Goal: Transaction & Acquisition: Download file/media

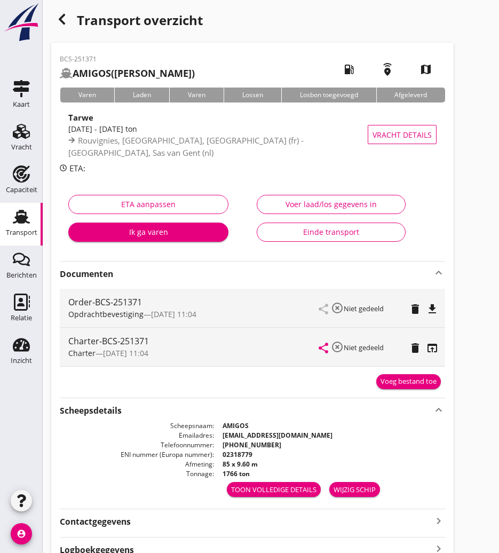
click at [57, 13] on icon "button" at bounding box center [61, 19] width 13 height 13
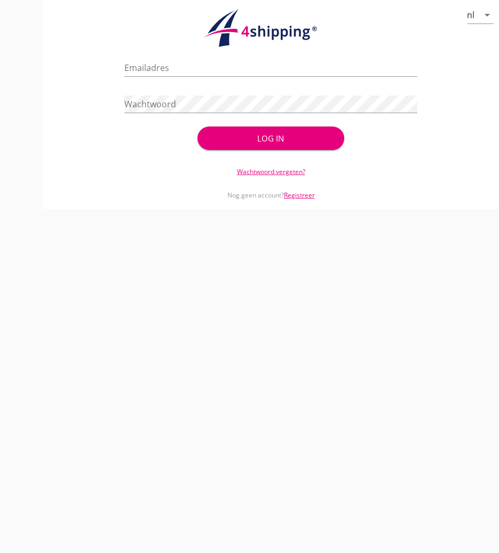
type input "[PERSON_NAME][EMAIL_ADDRESS][DOMAIN_NAME]"
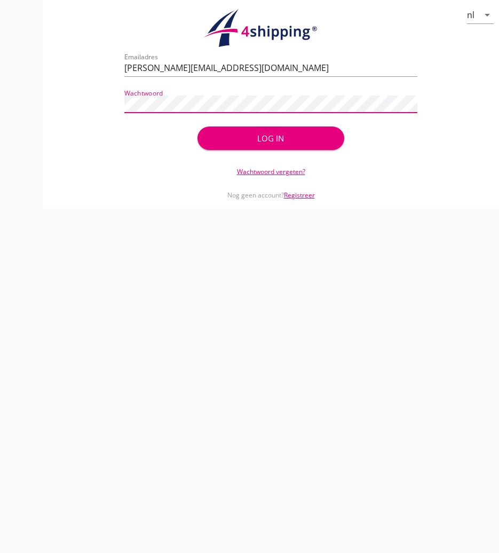
click at [317, 134] on div "Log in" at bounding box center [270, 138] width 112 height 12
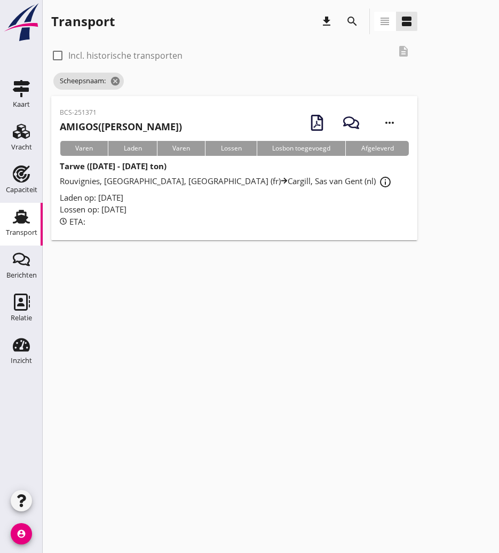
click at [22, 233] on div "Transport" at bounding box center [21, 232] width 31 height 7
click at [146, 81] on icon "cancel" at bounding box center [143, 81] width 11 height 11
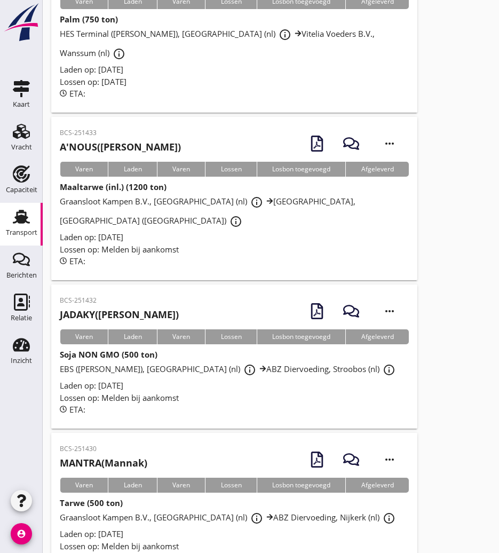
scroll to position [2437, 0]
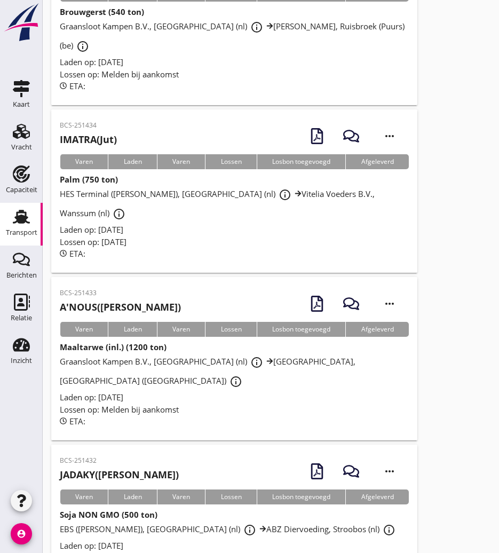
click at [127, 456] on p "BCS-251432" at bounding box center [119, 461] width 119 height 10
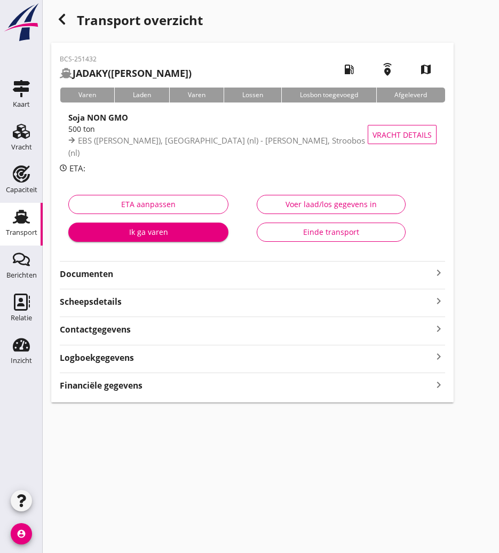
click at [65, 17] on icon "button" at bounding box center [61, 19] width 13 height 13
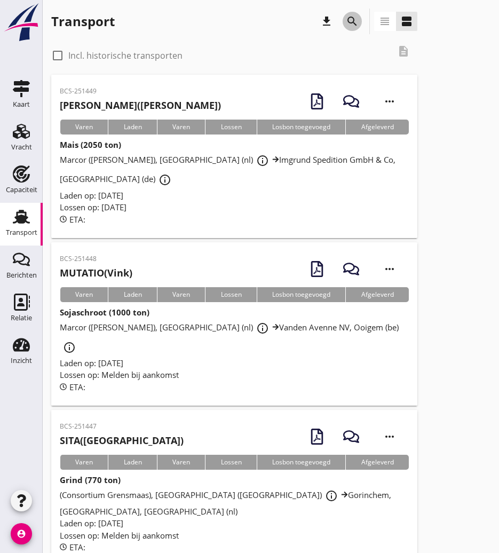
click at [354, 20] on icon "search" at bounding box center [352, 21] width 13 height 13
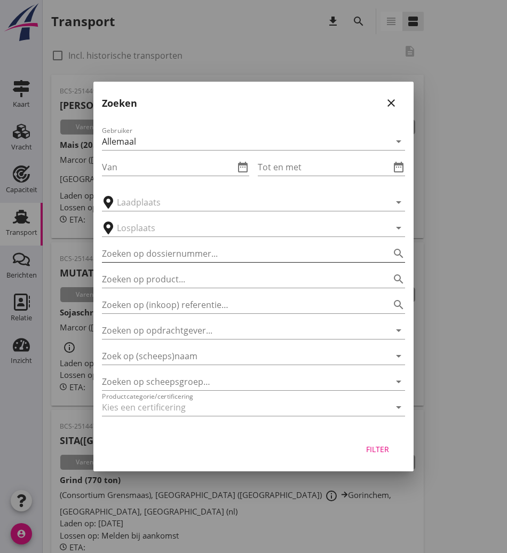
click at [177, 255] on input "Zoeken op dossiernummer..." at bounding box center [238, 253] width 273 height 17
type input "1431"
click at [397, 452] on button "Filter" at bounding box center [377, 448] width 47 height 19
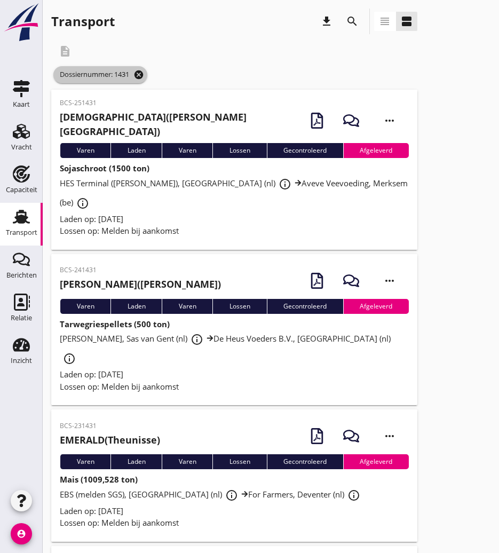
click at [144, 73] on icon "cancel" at bounding box center [138, 74] width 11 height 11
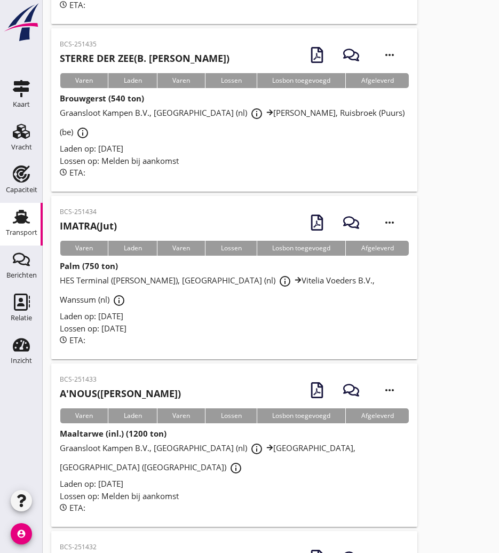
scroll to position [2458, 0]
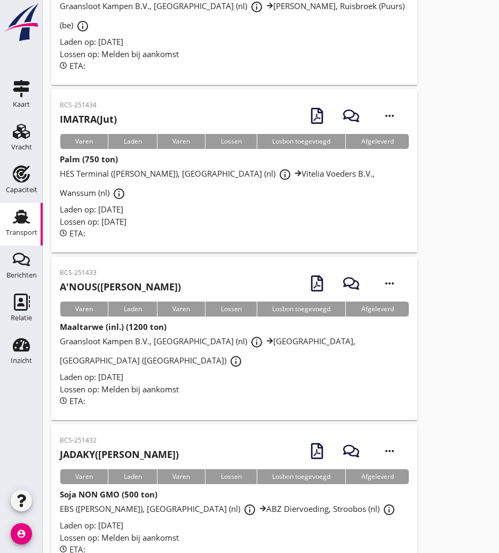
click at [156, 433] on div "BCS-251432 [PERSON_NAME] ([PERSON_NAME]) more_horiz" at bounding box center [234, 451] width 349 height 36
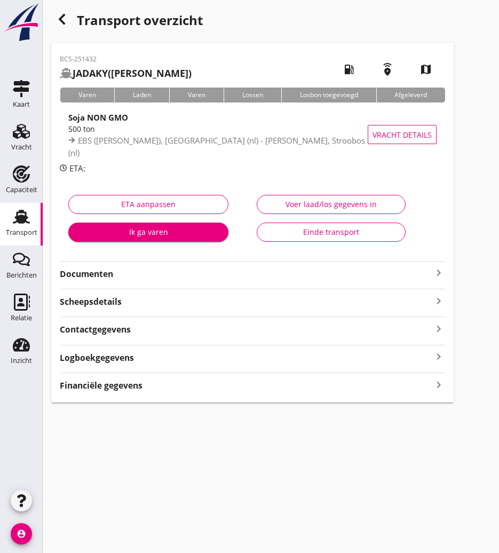
click at [94, 267] on div "Documenten keyboard_arrow_right" at bounding box center [252, 273] width 385 height 14
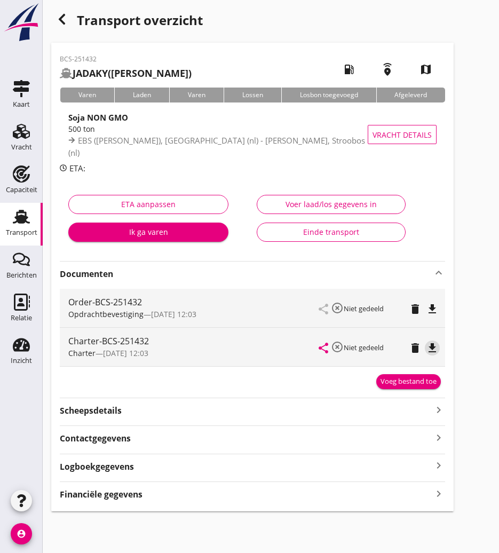
click at [432, 350] on icon "file_download" at bounding box center [432, 347] width 13 height 13
click at [64, 18] on icon "button" at bounding box center [61, 19] width 13 height 13
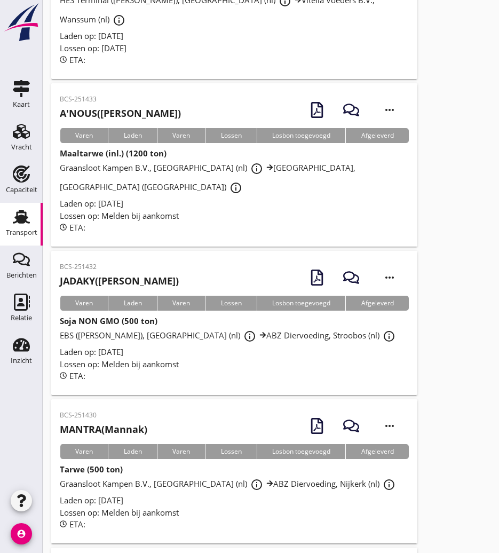
scroll to position [2311, 0]
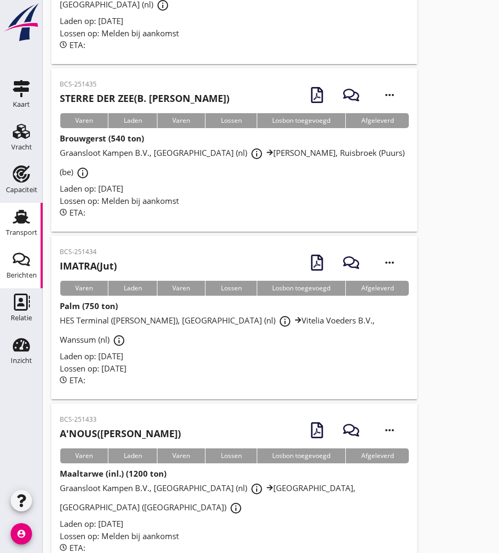
click at [125, 426] on h2 "A'NOUS ([PERSON_NAME])" at bounding box center [120, 433] width 121 height 14
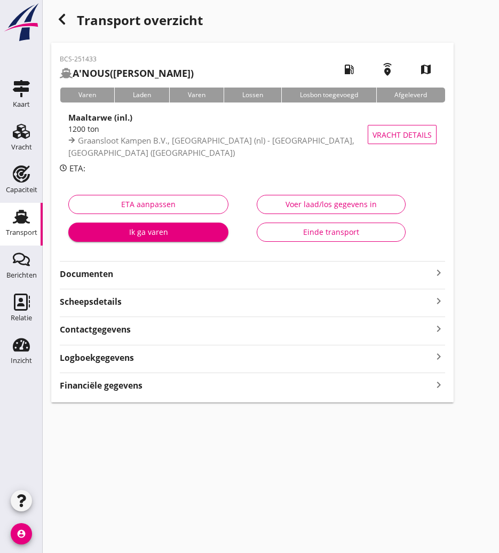
click at [227, 272] on strong "Documenten" at bounding box center [246, 274] width 372 height 12
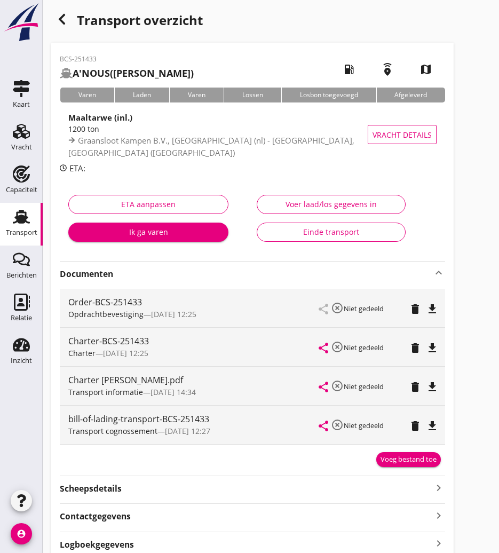
click at [429, 352] on icon "file_download" at bounding box center [432, 347] width 13 height 13
click at [58, 22] on icon "button" at bounding box center [61, 19] width 13 height 13
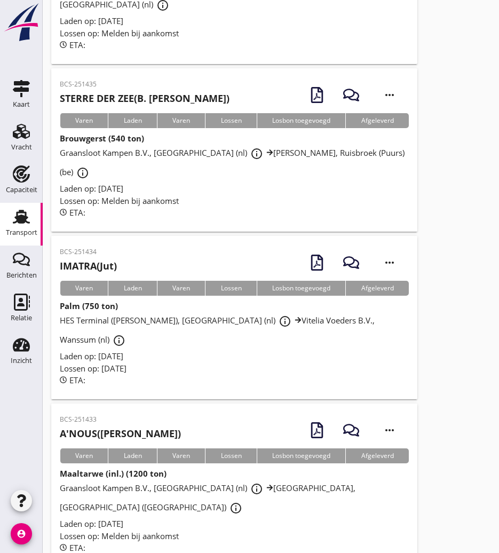
scroll to position [2258, 0]
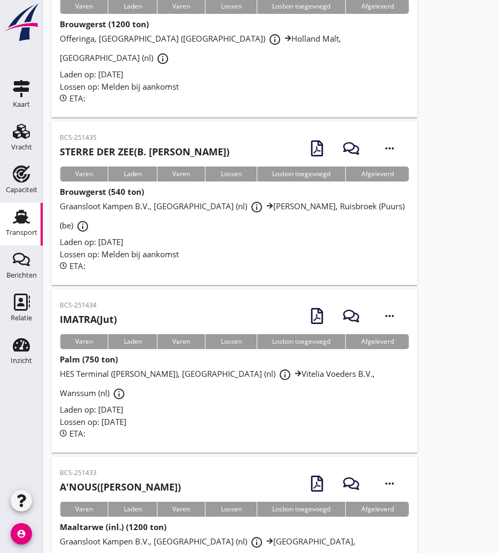
click at [116, 300] on div "BCS-251434 IMATRA (Jut)" at bounding box center [88, 313] width 57 height 26
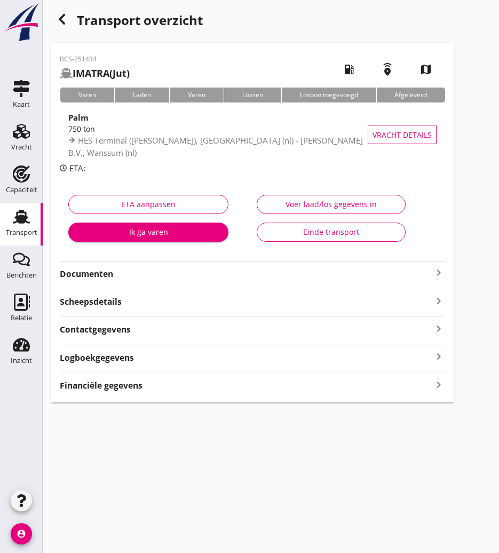
click at [191, 270] on strong "Documenten" at bounding box center [246, 274] width 372 height 12
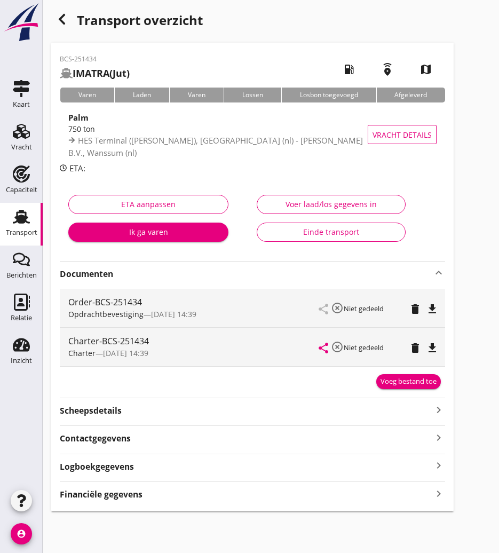
click at [435, 347] on icon "file_download" at bounding box center [432, 347] width 13 height 13
click at [68, 18] on div "button" at bounding box center [61, 19] width 21 height 21
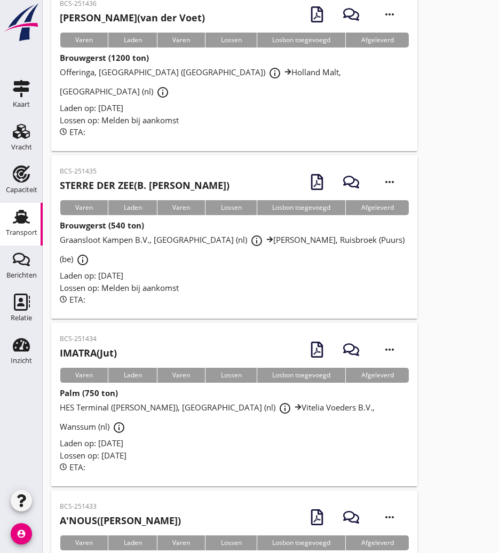
scroll to position [2064, 0]
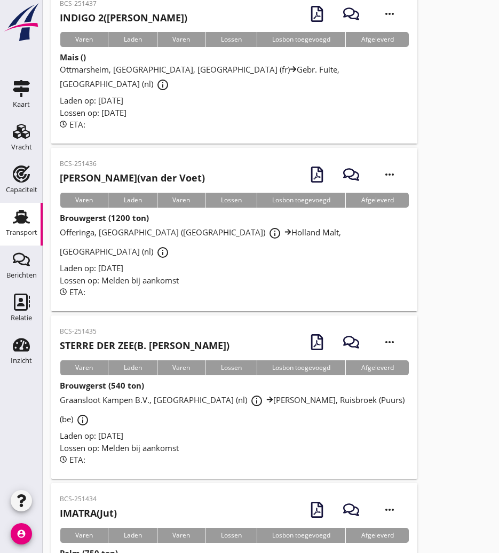
click at [180, 338] on h2 "STERRE DER ZEE (B. [PERSON_NAME])" at bounding box center [145, 345] width 170 height 14
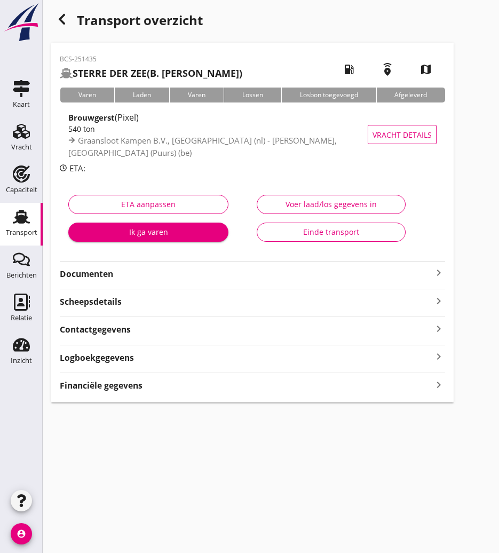
drag, startPoint x: 134, startPoint y: 274, endPoint x: 140, endPoint y: 270, distance: 6.5
click at [137, 273] on strong "Documenten" at bounding box center [246, 274] width 372 height 12
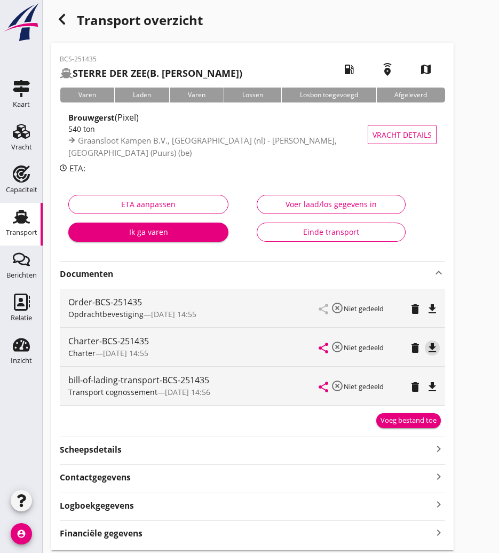
click at [434, 350] on icon "file_download" at bounding box center [432, 347] width 13 height 13
click at [61, 18] on use "button" at bounding box center [62, 19] width 6 height 11
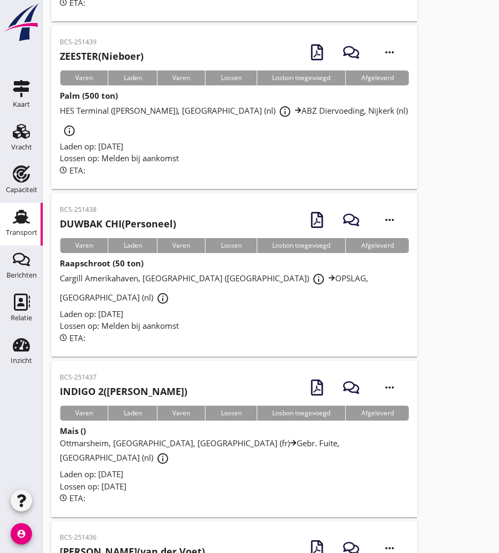
scroll to position [1637, 0]
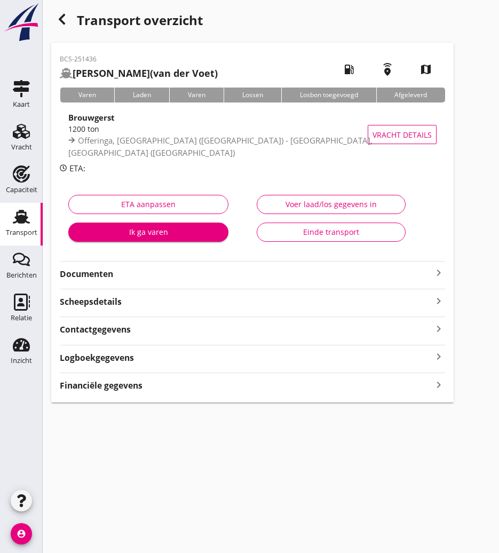
click at [65, 15] on use "button" at bounding box center [62, 19] width 6 height 11
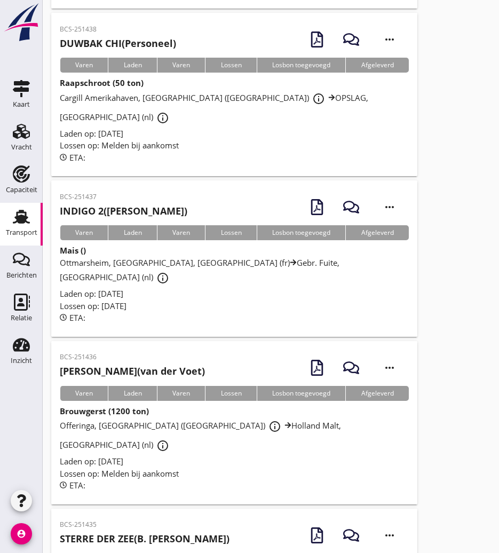
scroll to position [1924, 0]
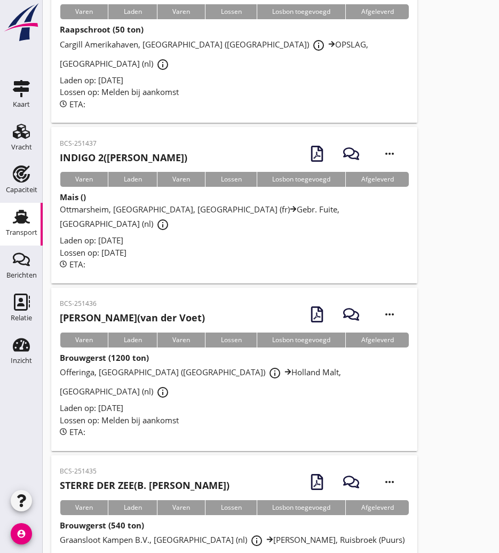
click at [134, 479] on strong "STERRE DER ZEE" at bounding box center [97, 485] width 74 height 13
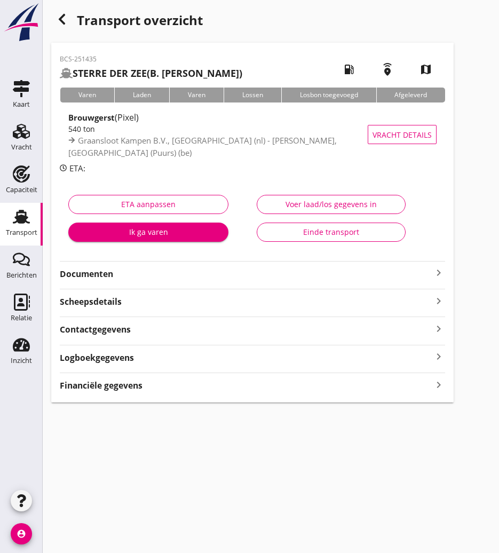
click at [135, 268] on strong "Documenten" at bounding box center [246, 274] width 372 height 12
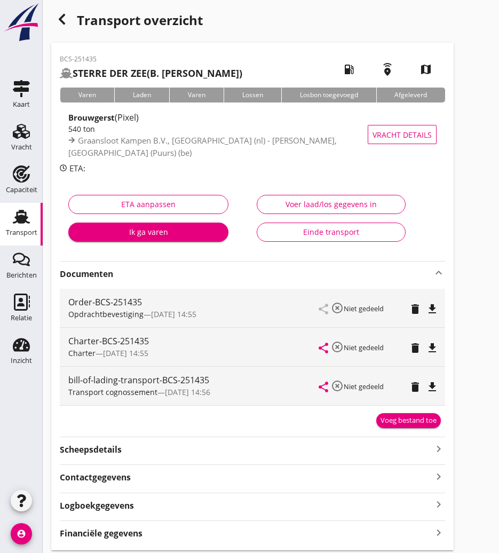
click at [433, 346] on icon "file_download" at bounding box center [432, 347] width 13 height 13
click at [60, 23] on icon "button" at bounding box center [61, 19] width 13 height 13
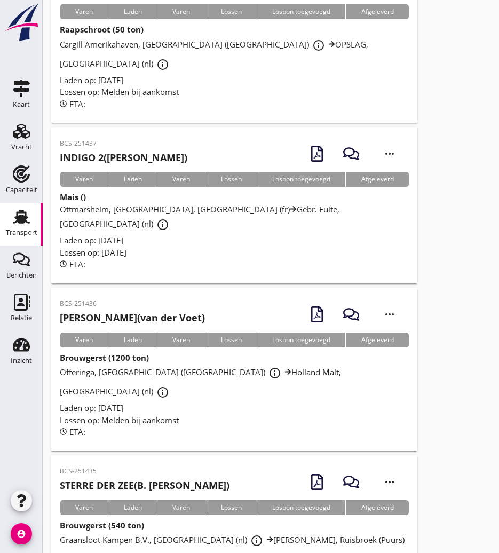
scroll to position [1871, 0]
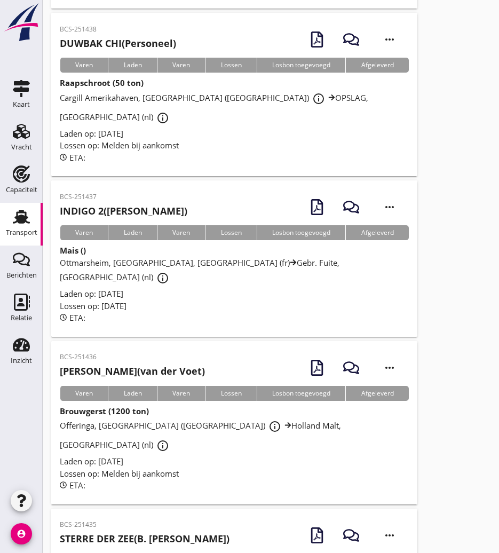
click at [141, 352] on p "BCS-251436" at bounding box center [132, 357] width 145 height 10
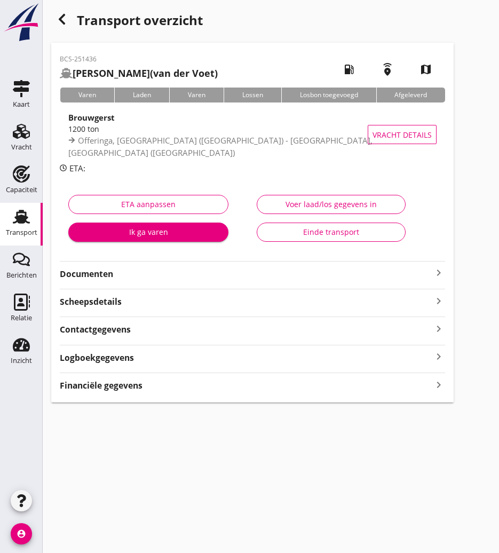
click at [130, 278] on strong "Documenten" at bounding box center [246, 274] width 372 height 12
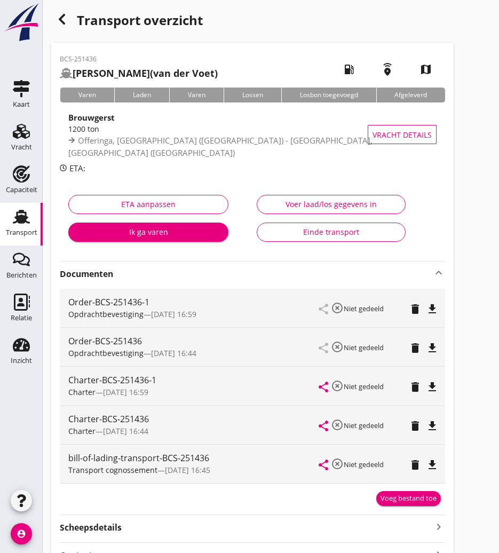
click at [436, 388] on icon "file_download" at bounding box center [432, 386] width 13 height 13
click at [66, 18] on icon "button" at bounding box center [61, 19] width 13 height 13
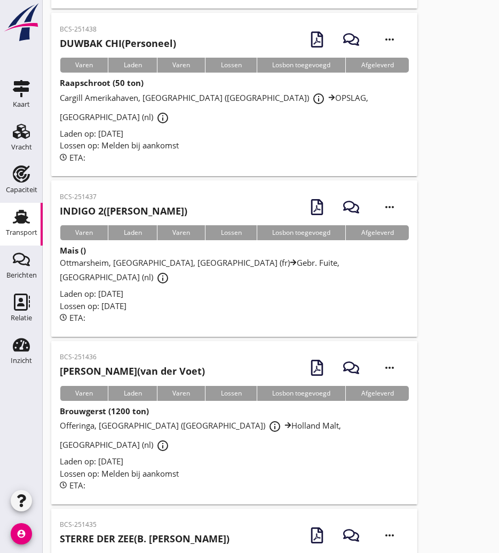
scroll to position [1764, 0]
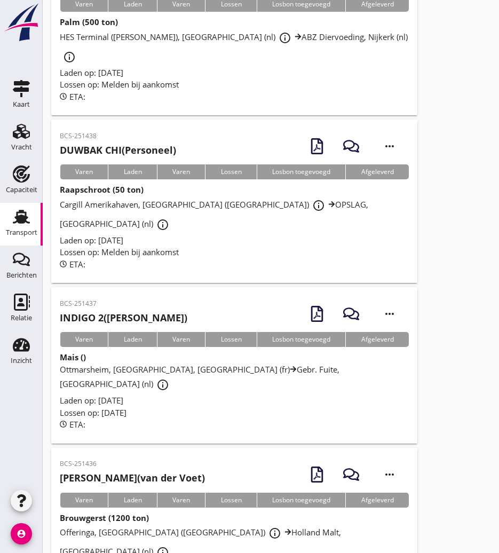
click at [112, 310] on h2 "INDIGO 2 ([PERSON_NAME])" at bounding box center [124, 317] width 128 height 14
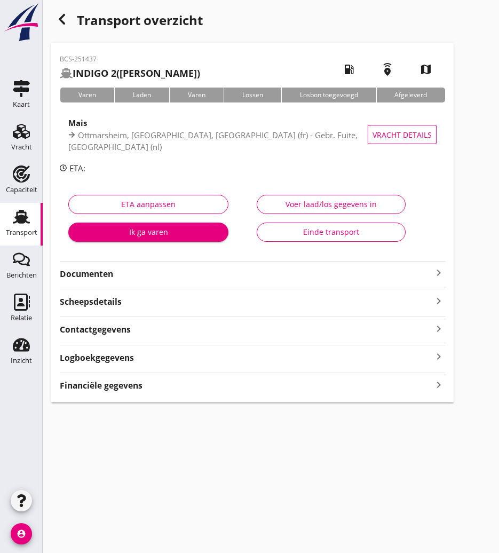
click at [138, 270] on strong "Documenten" at bounding box center [246, 274] width 372 height 12
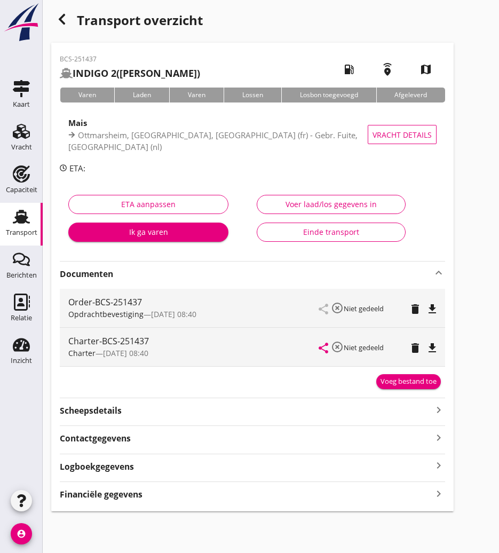
click at [435, 342] on icon "file_download" at bounding box center [432, 347] width 13 height 13
click at [435, 302] on icon "file_download" at bounding box center [432, 308] width 13 height 13
click at [58, 19] on icon "button" at bounding box center [61, 19] width 13 height 13
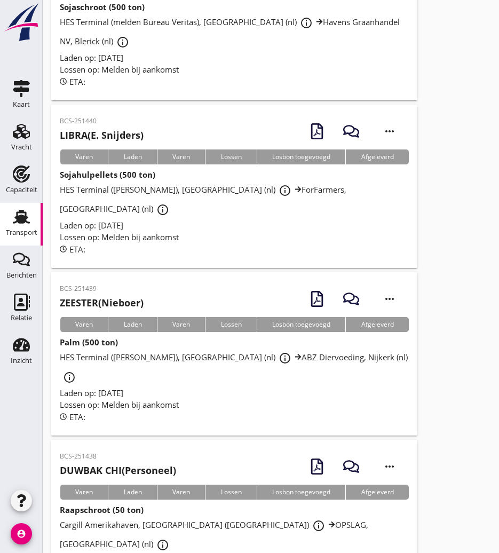
scroll to position [1497, 0]
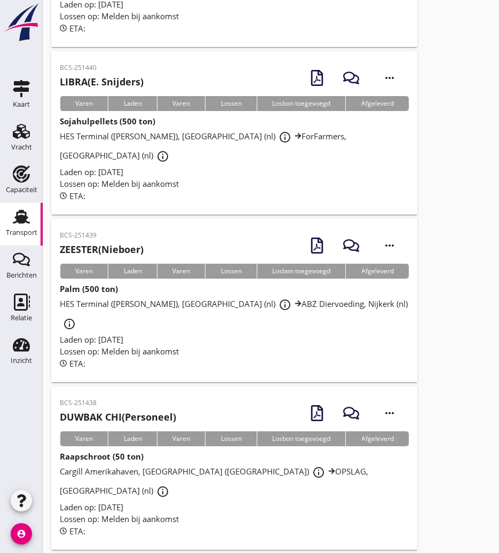
click at [125, 242] on h2 "ZEESTER (Nieboer)" at bounding box center [102, 249] width 84 height 14
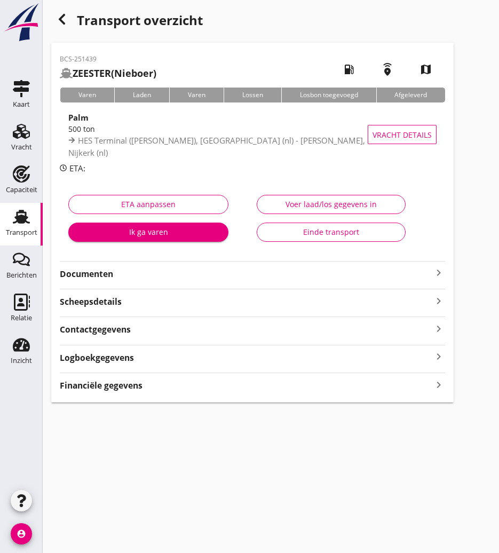
click at [83, 273] on strong "Documenten" at bounding box center [246, 274] width 372 height 12
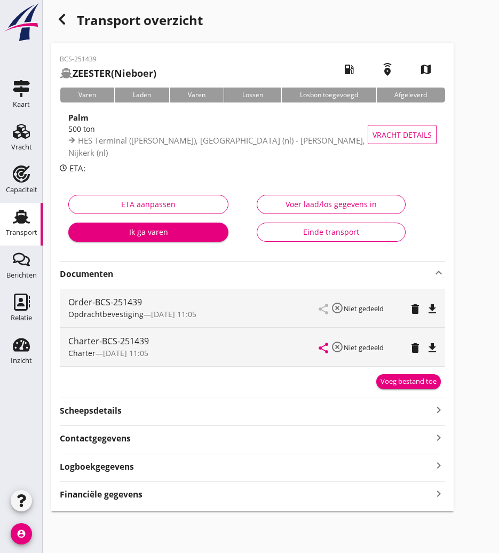
click at [436, 345] on icon "file_download" at bounding box center [432, 347] width 13 height 13
click at [58, 22] on icon "button" at bounding box center [61, 19] width 13 height 13
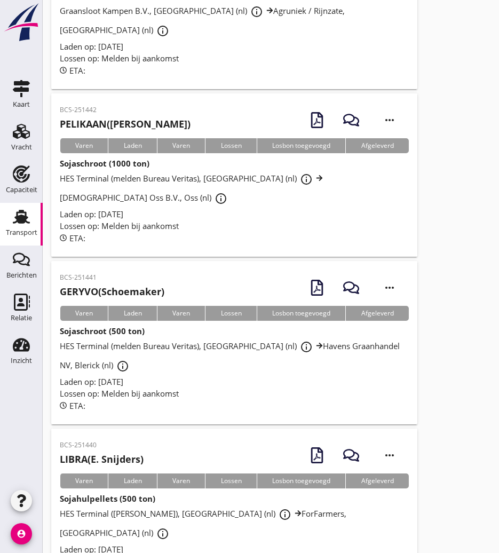
scroll to position [1227, 0]
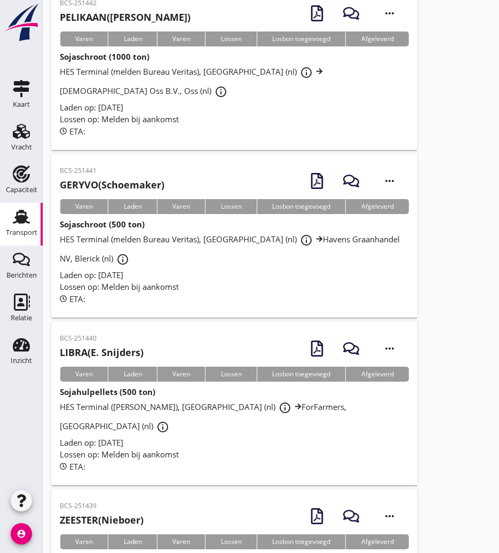
drag, startPoint x: 124, startPoint y: 285, endPoint x: 118, endPoint y: 284, distance: 5.6
click at [124, 345] on h2 "LIBRA ([PERSON_NAME])" at bounding box center [102, 352] width 84 height 14
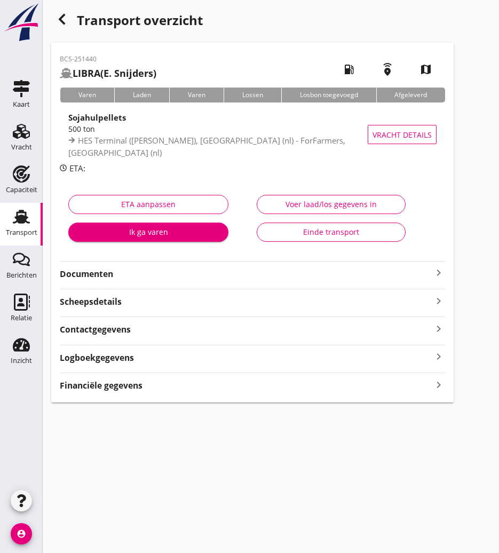
click at [198, 270] on strong "Documenten" at bounding box center [246, 274] width 372 height 12
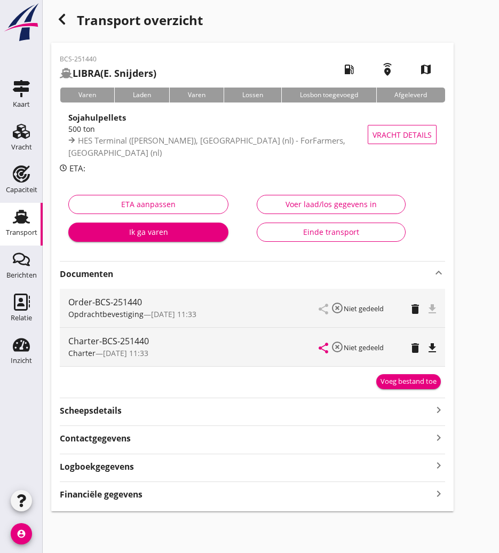
click at [434, 346] on icon "file_download" at bounding box center [432, 347] width 13 height 13
click at [59, 24] on icon "button" at bounding box center [61, 19] width 13 height 13
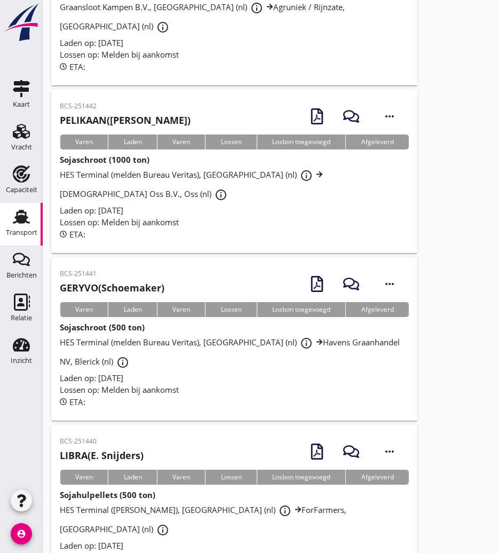
scroll to position [1227, 0]
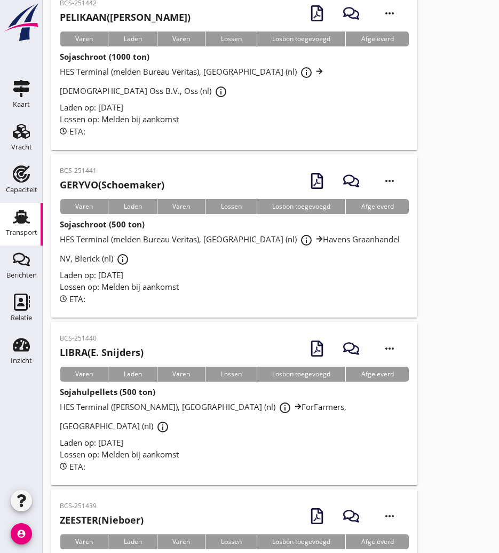
click at [133, 178] on h2 "GERYVO (Schoemaker)" at bounding box center [112, 185] width 105 height 14
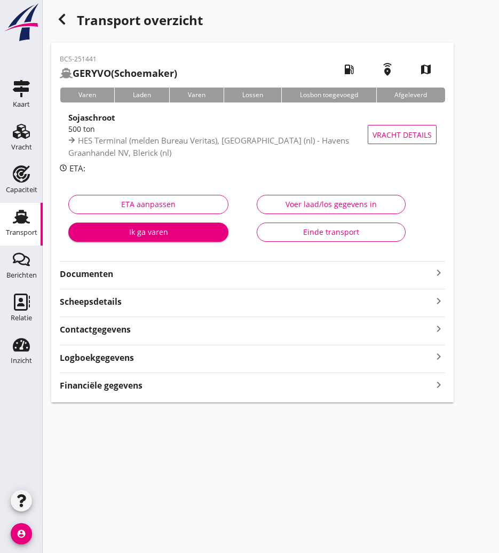
click at [113, 275] on strong "Documenten" at bounding box center [246, 274] width 372 height 12
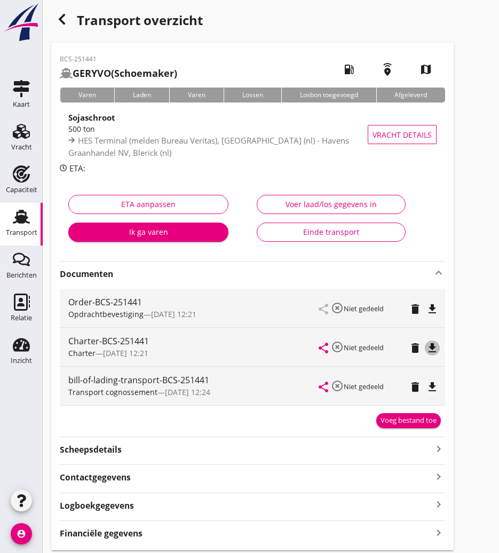
click at [433, 342] on icon "file_download" at bounding box center [432, 347] width 13 height 13
click at [65, 19] on icon "button" at bounding box center [61, 19] width 13 height 13
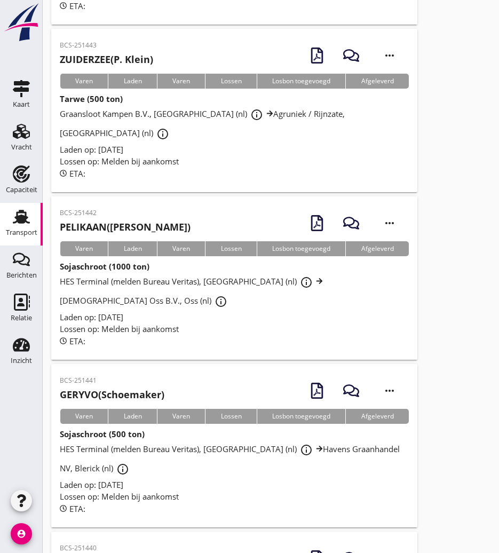
scroll to position [911, 0]
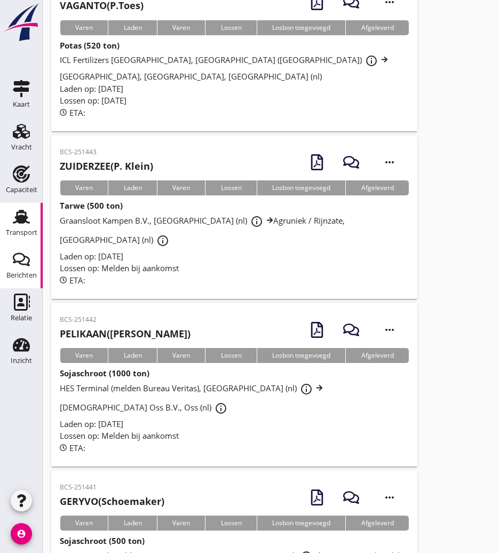
drag, startPoint x: 127, startPoint y: 257, endPoint x: 1, endPoint y: 270, distance: 126.6
click at [127, 315] on p "BCS-251442" at bounding box center [125, 320] width 131 height 10
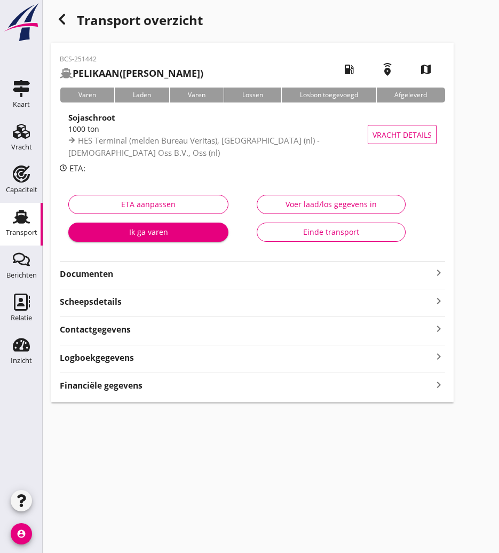
click at [156, 270] on strong "Documenten" at bounding box center [246, 274] width 372 height 12
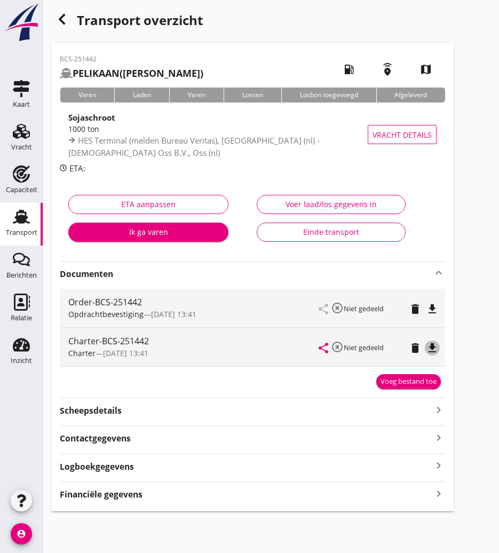
click at [434, 348] on icon "file_download" at bounding box center [432, 347] width 13 height 13
click at [58, 26] on div "button" at bounding box center [61, 19] width 21 height 21
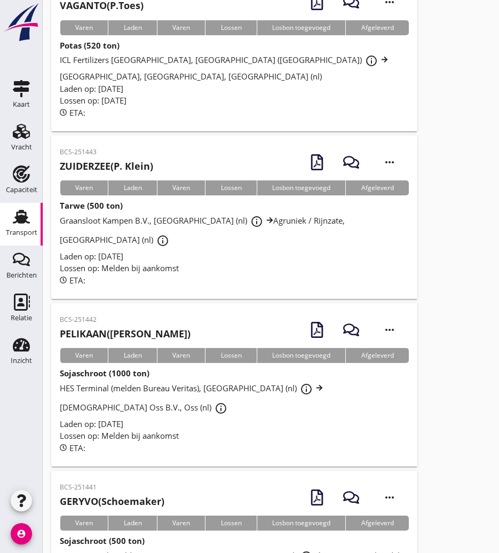
scroll to position [857, 0]
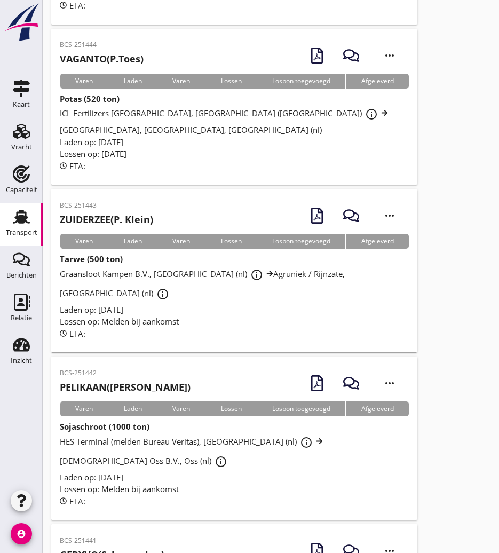
click at [121, 201] on div "BCS-251443 ZUIDERZEE (P. Klein)" at bounding box center [106, 214] width 93 height 26
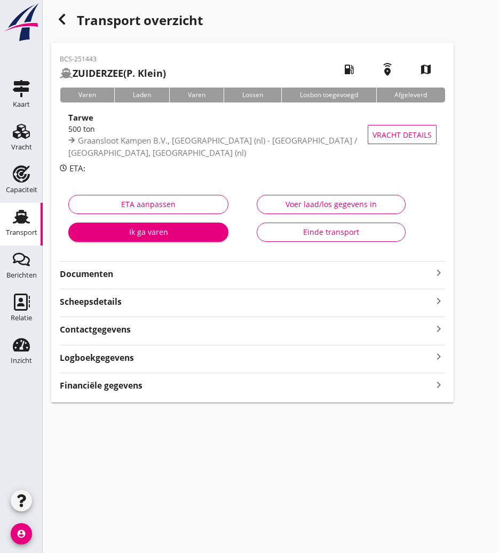
click at [145, 269] on strong "Documenten" at bounding box center [246, 274] width 372 height 12
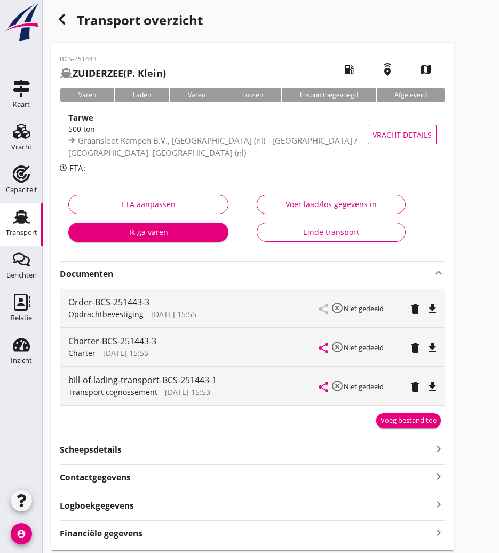
click at [434, 348] on icon "file_download" at bounding box center [432, 347] width 13 height 13
click at [57, 18] on icon "button" at bounding box center [61, 19] width 13 height 13
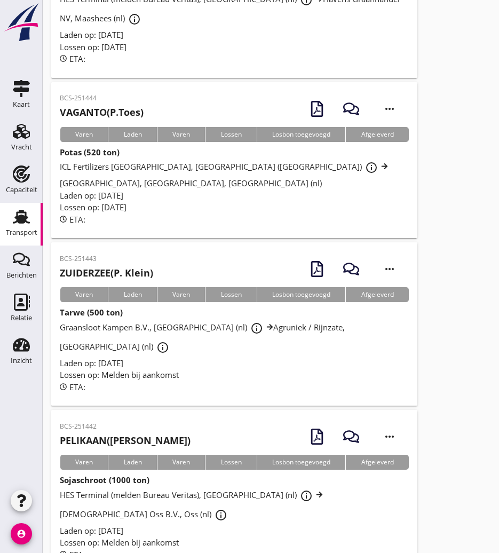
scroll to position [591, 0]
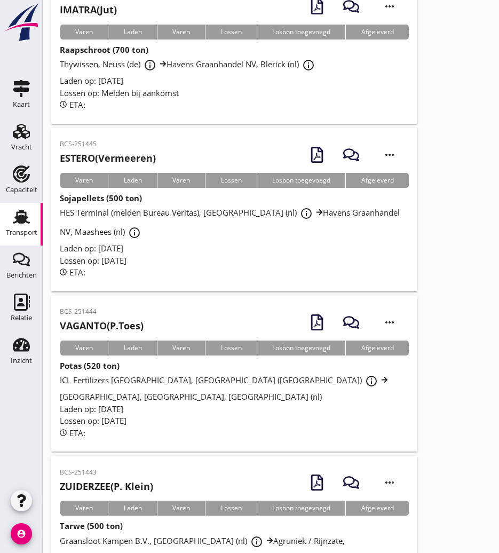
click at [142, 318] on h2 "VAGANTO (P.Toes)" at bounding box center [102, 325] width 84 height 14
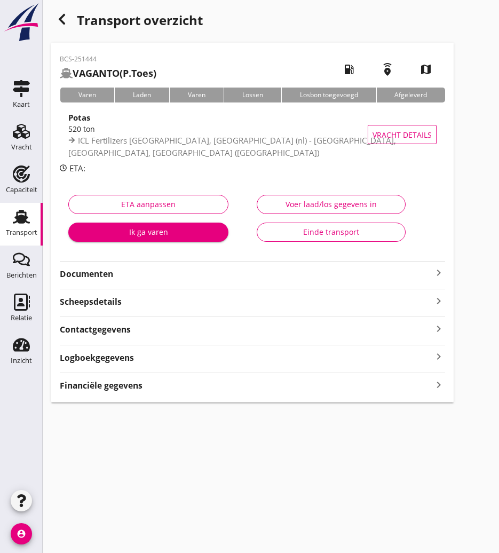
click at [145, 272] on strong "Documenten" at bounding box center [246, 274] width 372 height 12
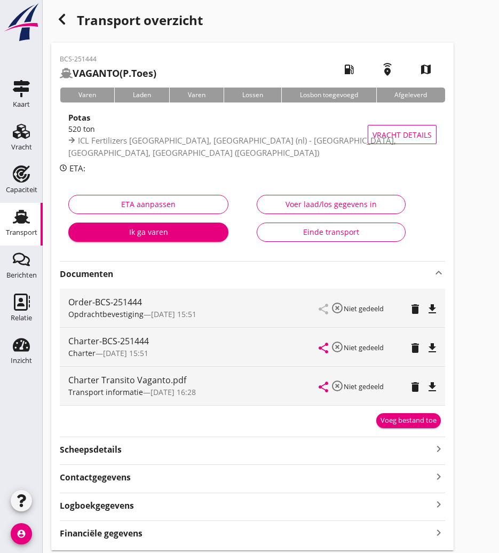
click at [433, 346] on icon "file_download" at bounding box center [432, 347] width 13 height 13
click at [60, 14] on icon "button" at bounding box center [61, 19] width 13 height 13
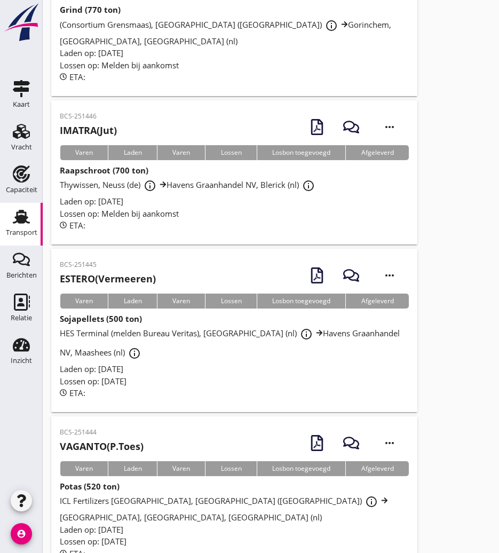
scroll to position [537, 0]
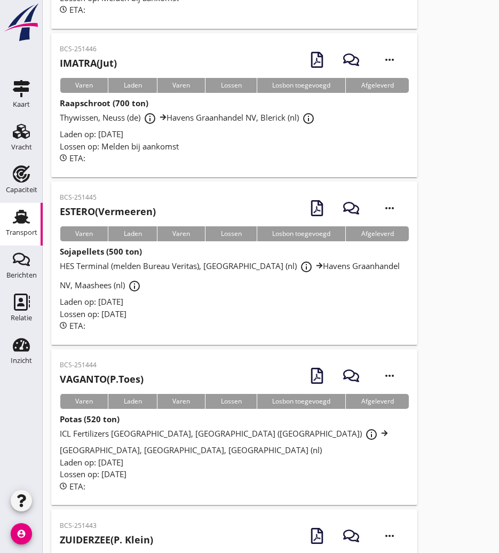
click at [125, 204] on h2 "ESTERO (Vermeeren)" at bounding box center [108, 211] width 96 height 14
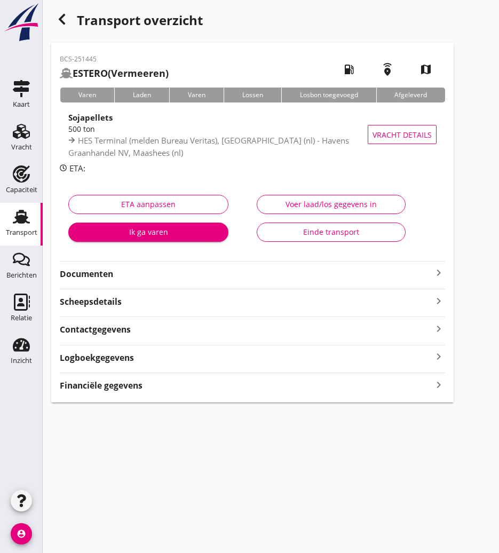
click at [185, 268] on strong "Documenten" at bounding box center [246, 274] width 372 height 12
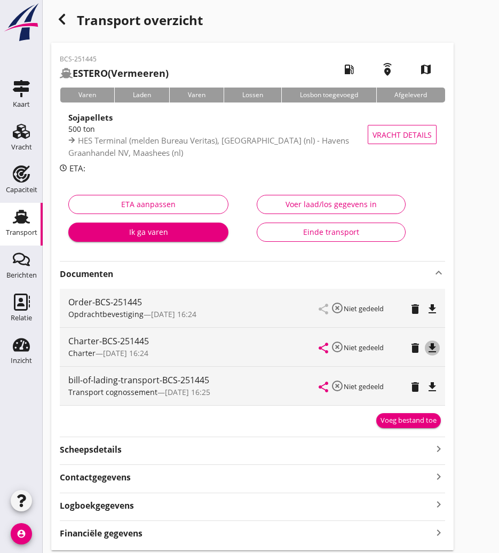
click at [437, 348] on icon "file_download" at bounding box center [432, 347] width 13 height 13
click at [66, 12] on div "button" at bounding box center [61, 19] width 21 height 21
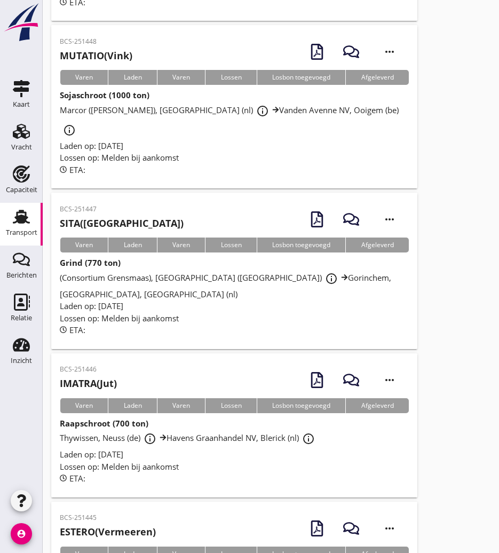
scroll to position [270, 0]
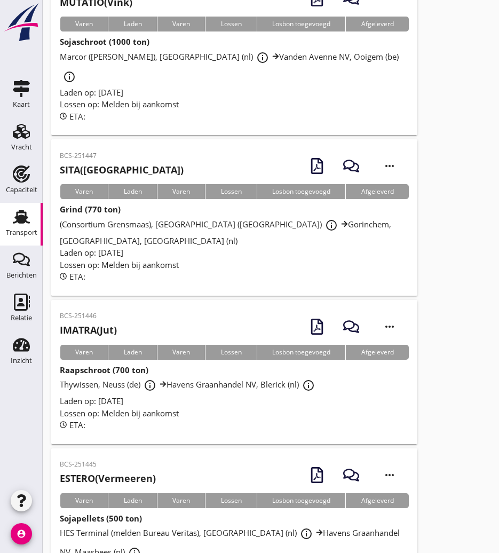
click at [134, 308] on div "BCS-251446 IMATRA (Jut) more_horiz" at bounding box center [234, 326] width 349 height 36
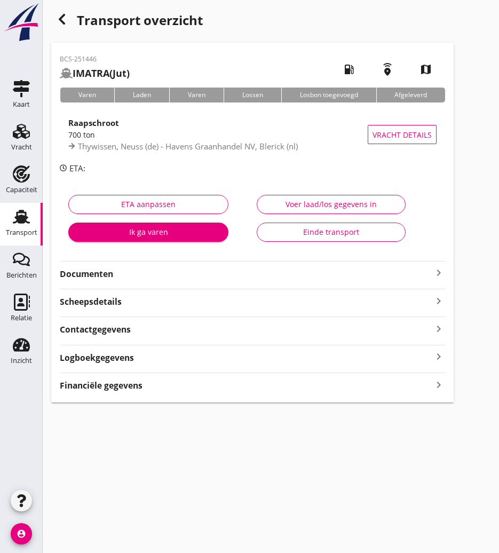
click at [107, 270] on strong "Documenten" at bounding box center [246, 274] width 372 height 12
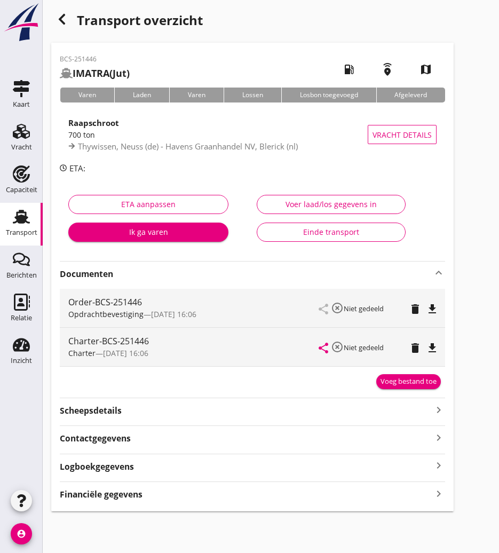
click at [435, 347] on icon "file_download" at bounding box center [432, 347] width 13 height 13
click at [62, 17] on use "button" at bounding box center [62, 19] width 6 height 11
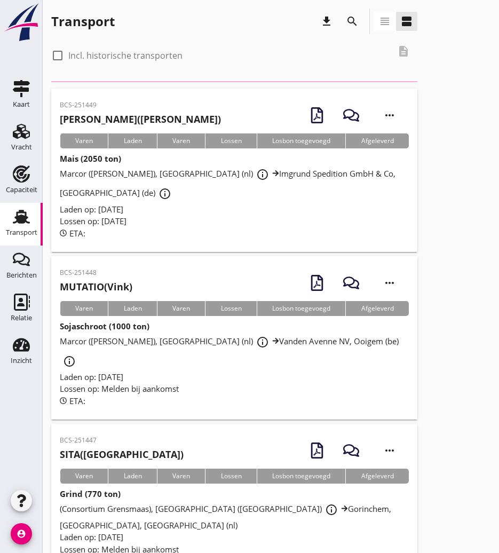
scroll to position [270, 0]
